Goal: Task Accomplishment & Management: Use online tool/utility

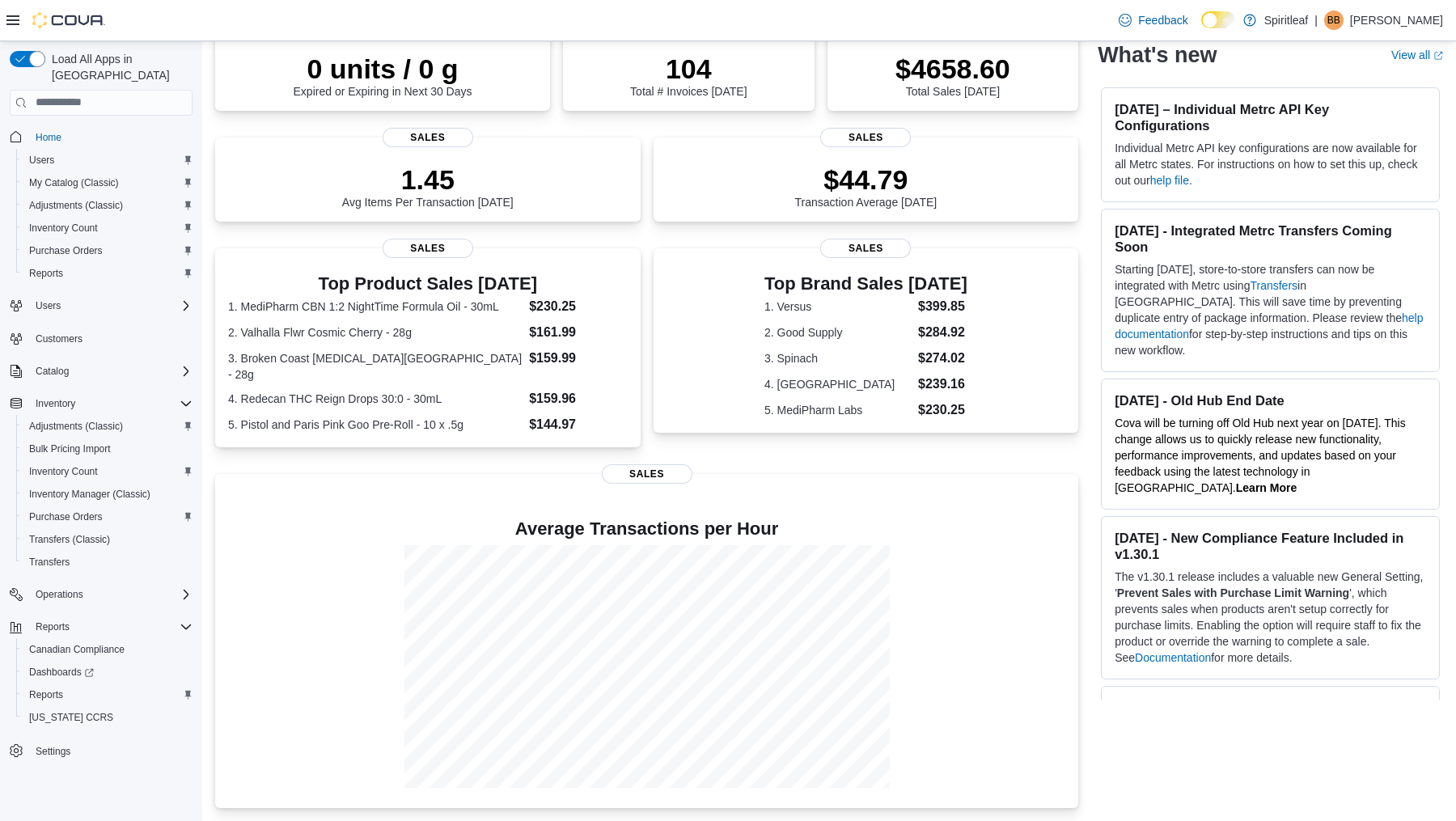
scroll to position [147, 0]
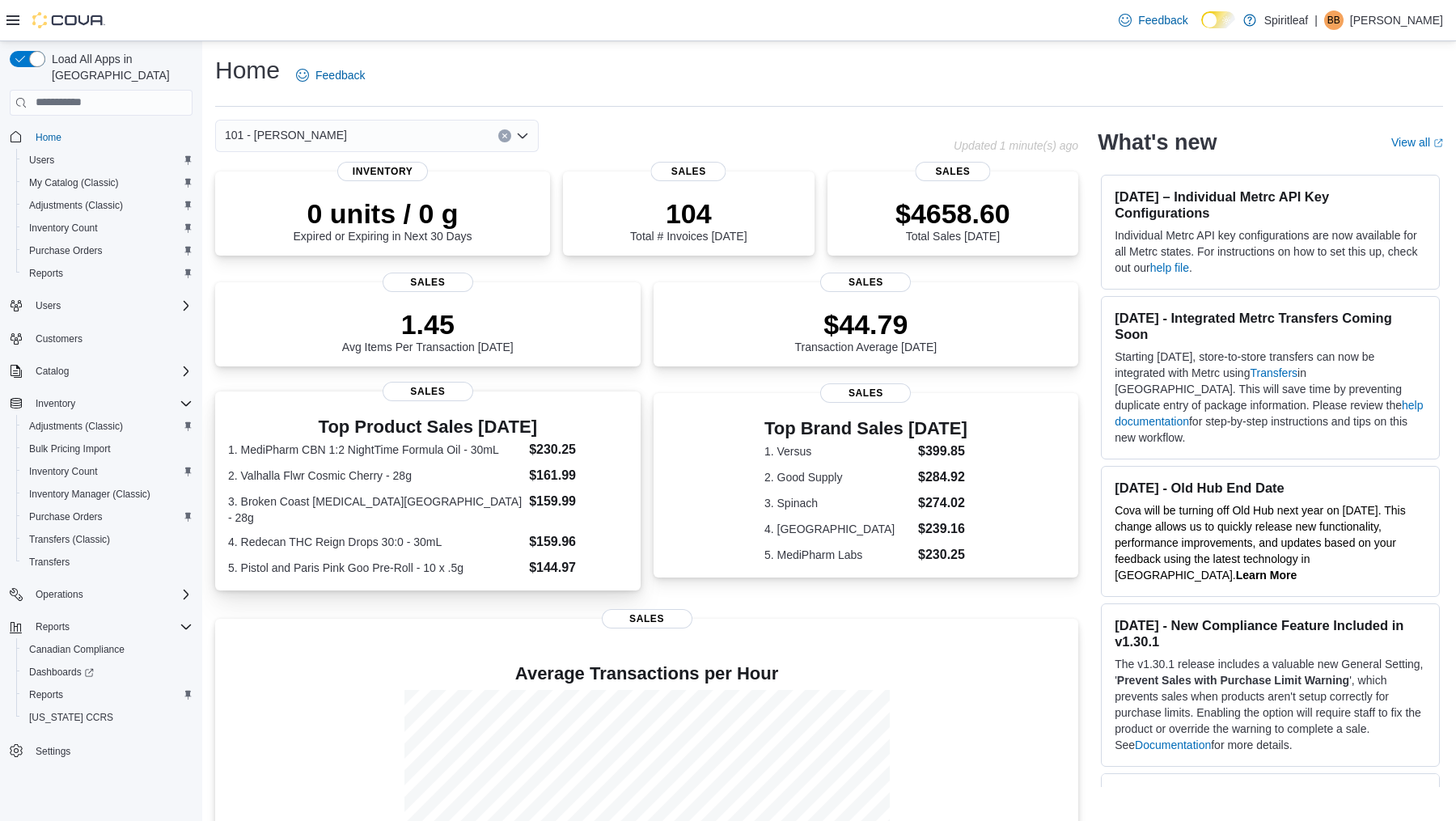
scroll to position [147, 0]
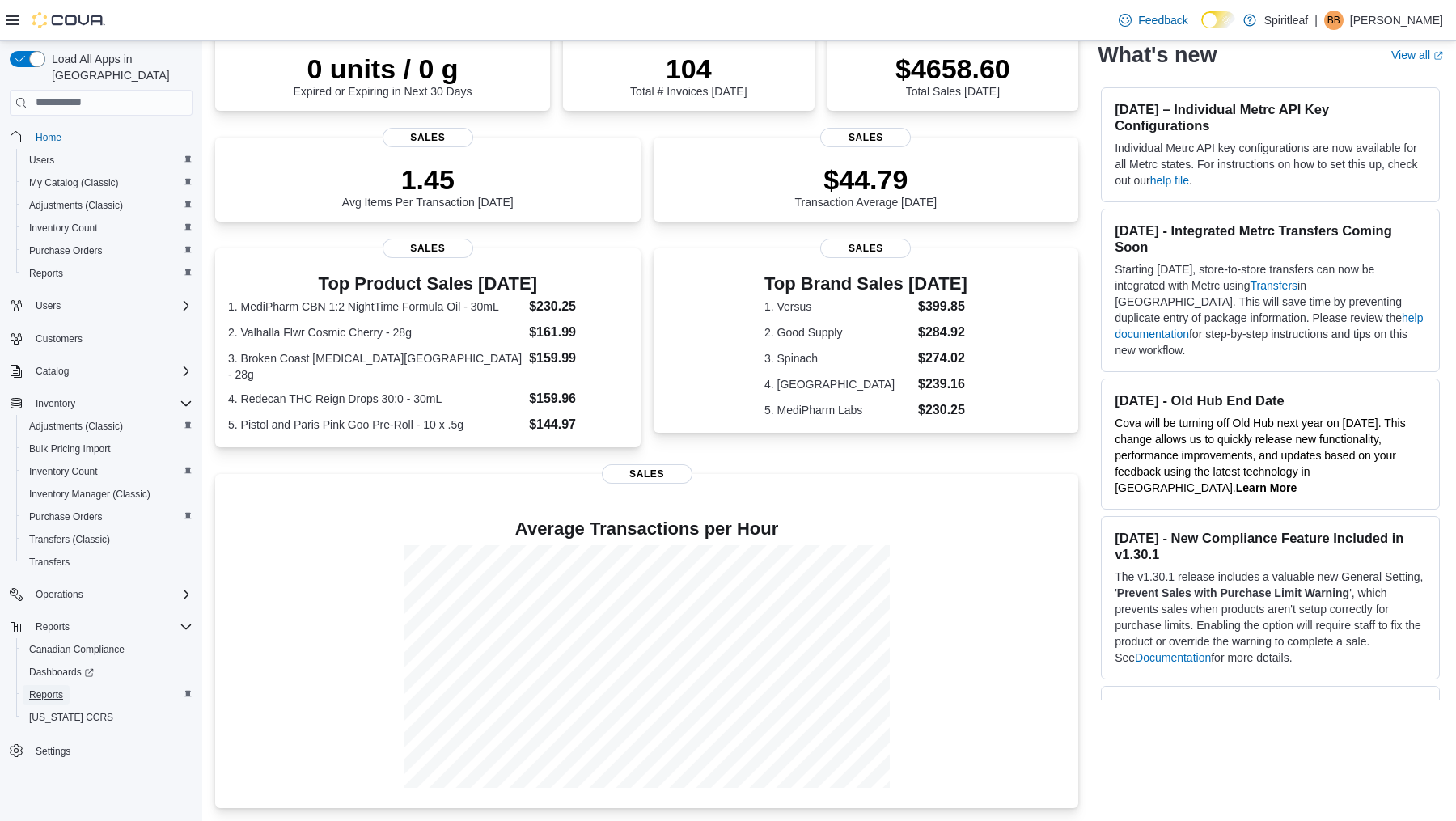
click at [58, 688] on span "Reports" at bounding box center [46, 694] width 34 height 13
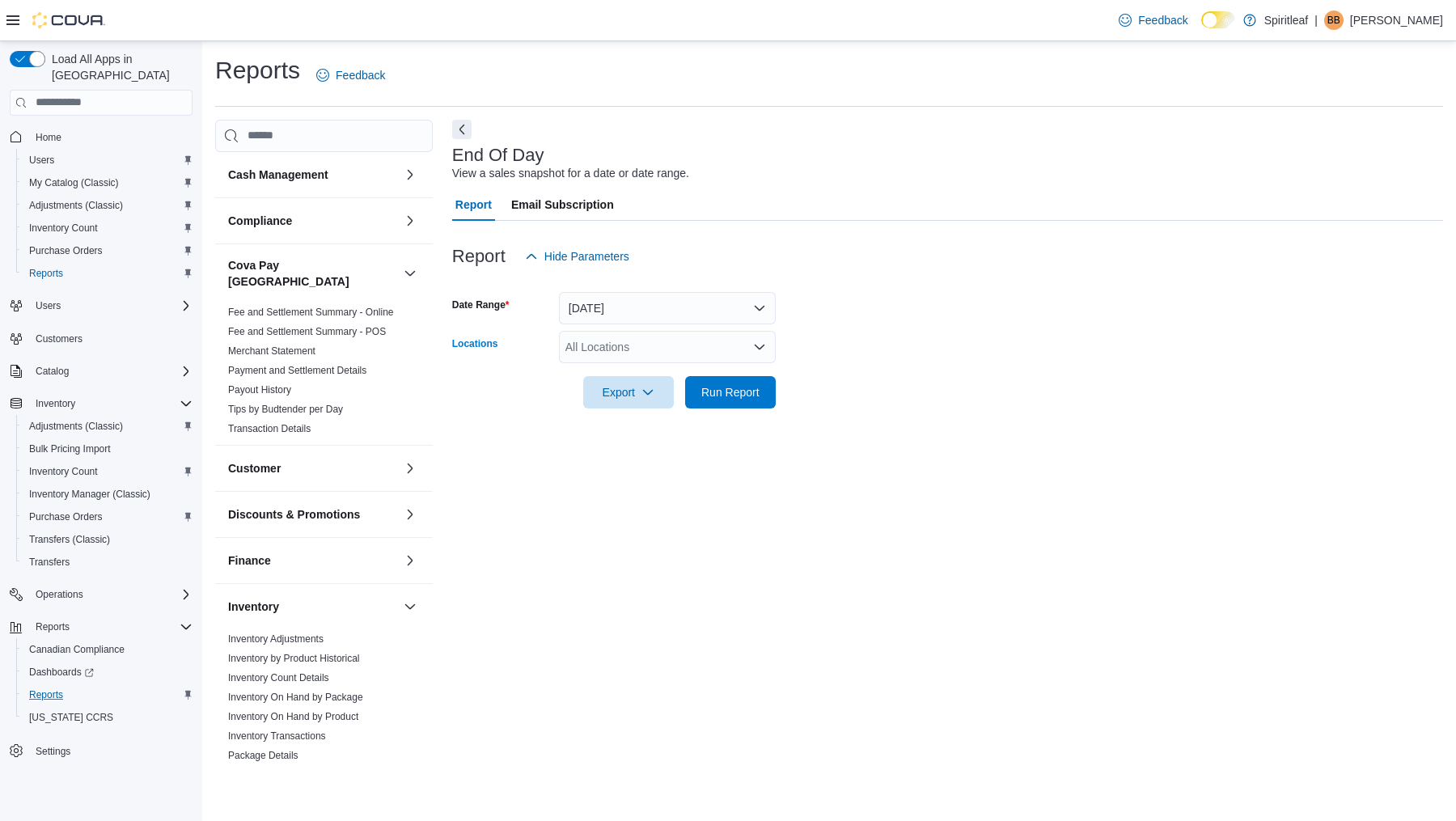
click at [660, 346] on div "All Locations" at bounding box center [667, 346] width 217 height 32
type input "***"
click at [648, 373] on span "101 - [PERSON_NAME]" at bounding box center [679, 374] width 122 height 16
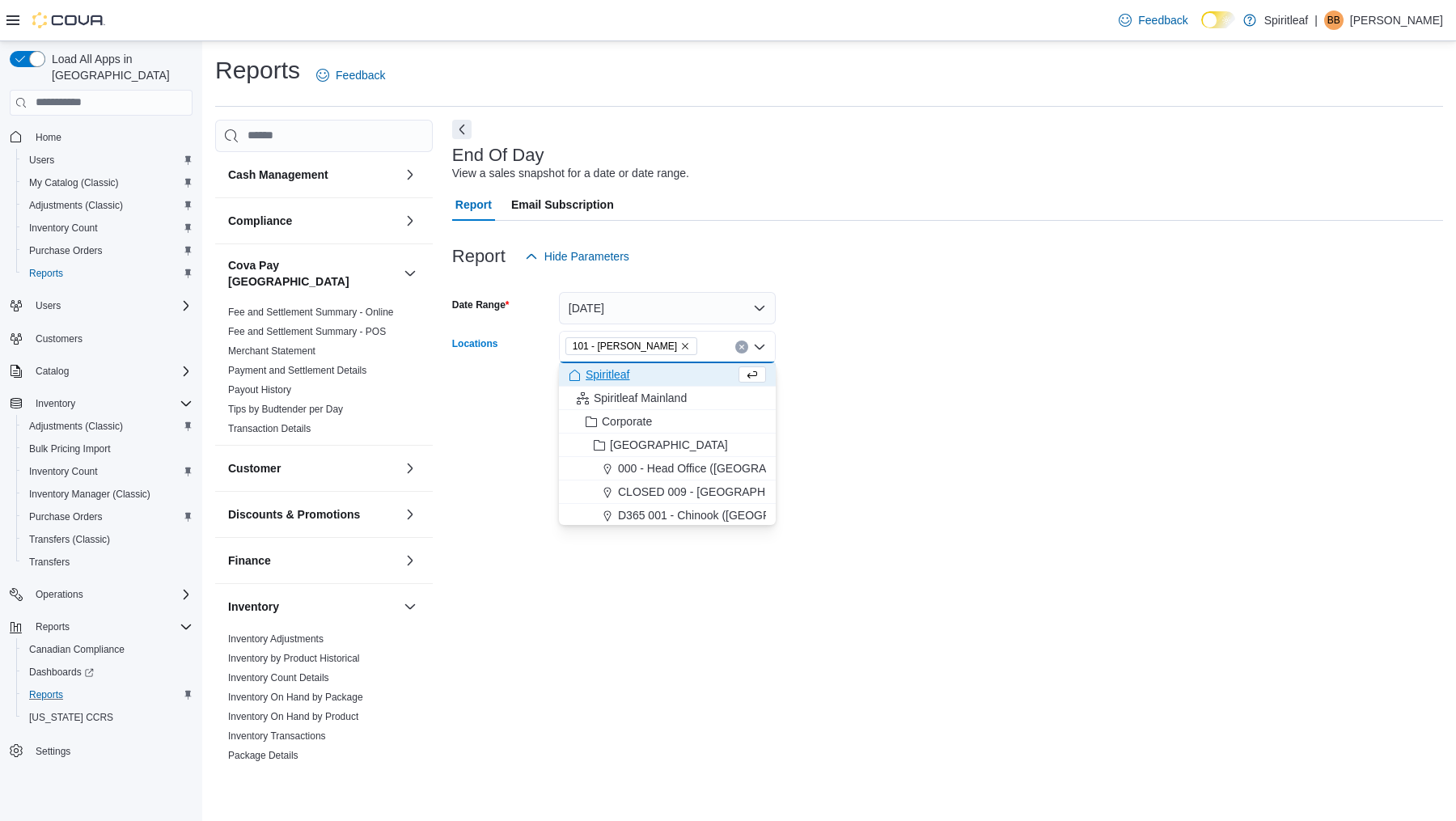
click at [847, 404] on form "Date Range Today Locations 101 - Vernon Combo box. Selected. 101 - Vernon. Pres…" at bounding box center [948, 340] width 991 height 136
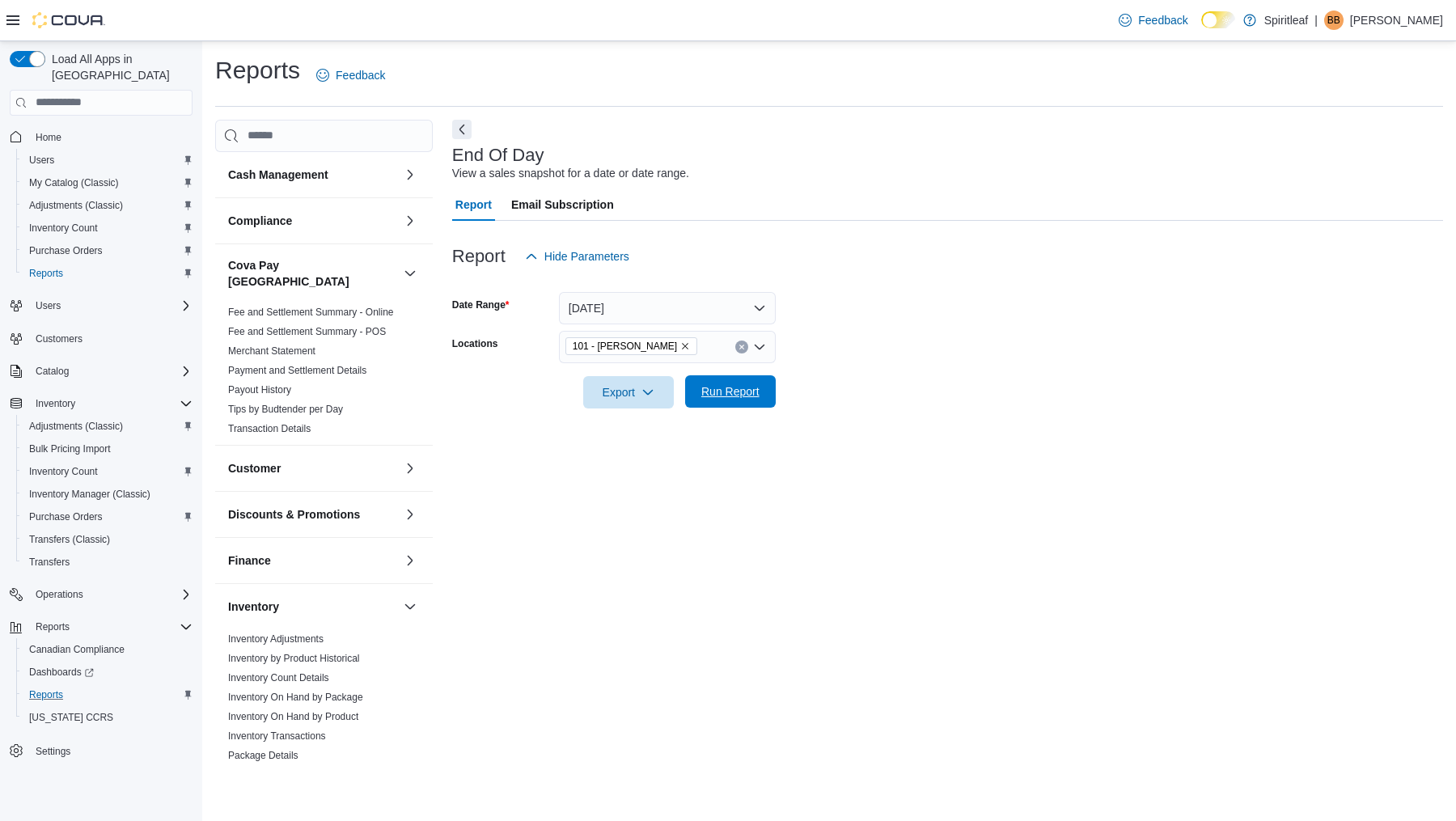
click at [749, 391] on span "Run Report" at bounding box center [730, 391] width 58 height 16
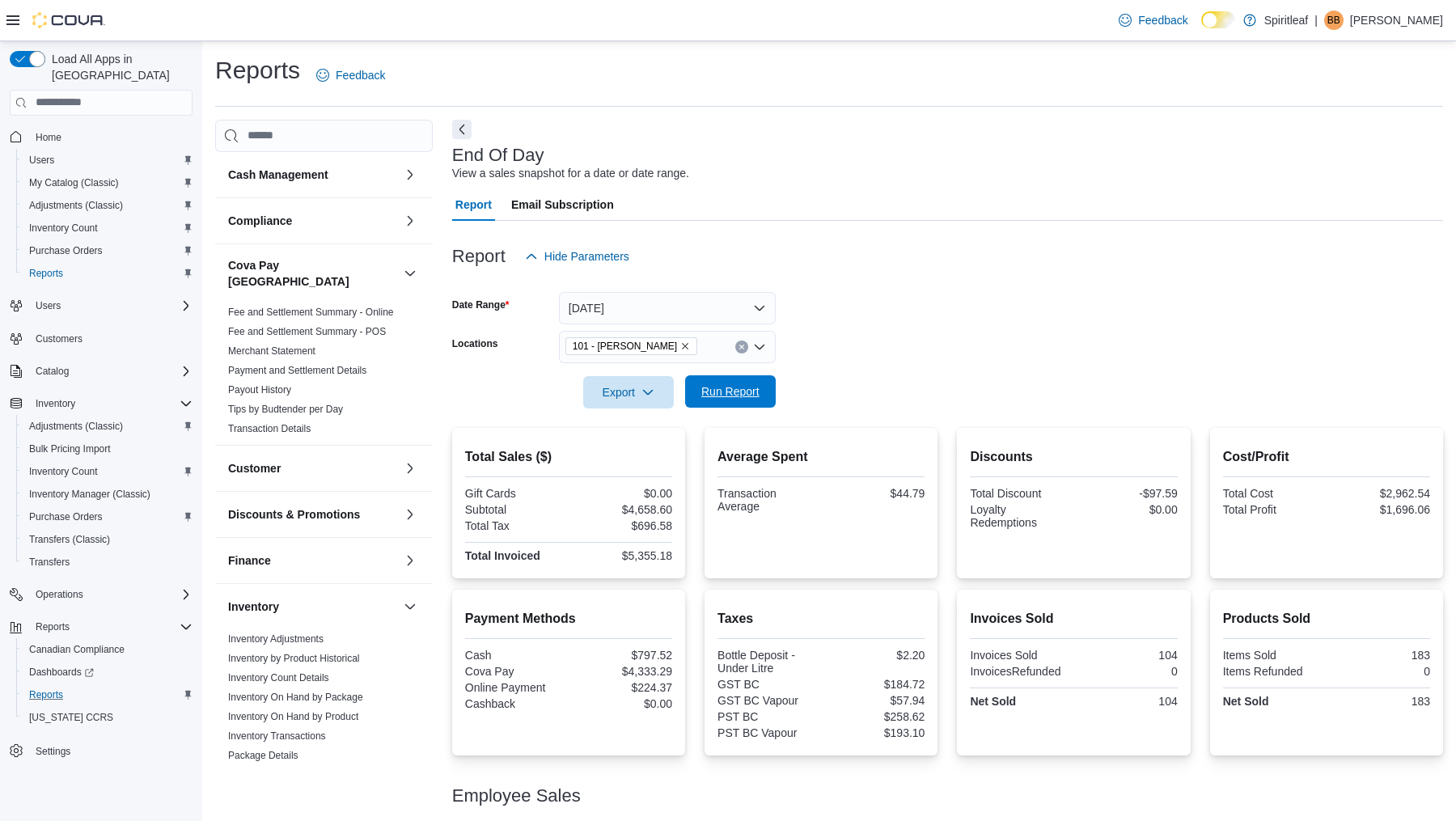
scroll to position [102, 0]
